Goal: Submit feedback/report problem

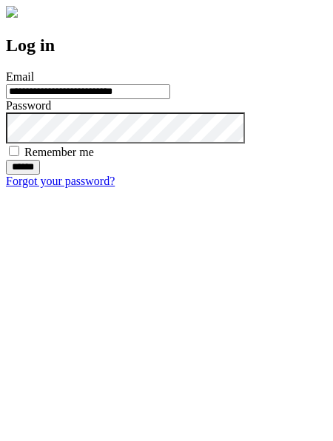
type input "**********"
click at [40, 175] on input "******" at bounding box center [23, 167] width 34 height 15
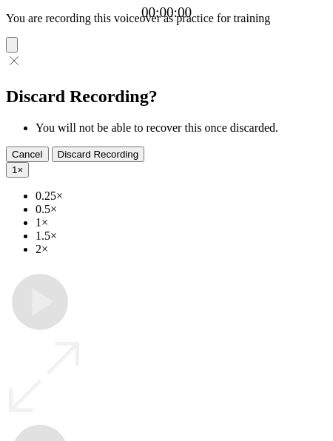
type input "**********"
